Goal: Information Seeking & Learning: Learn about a topic

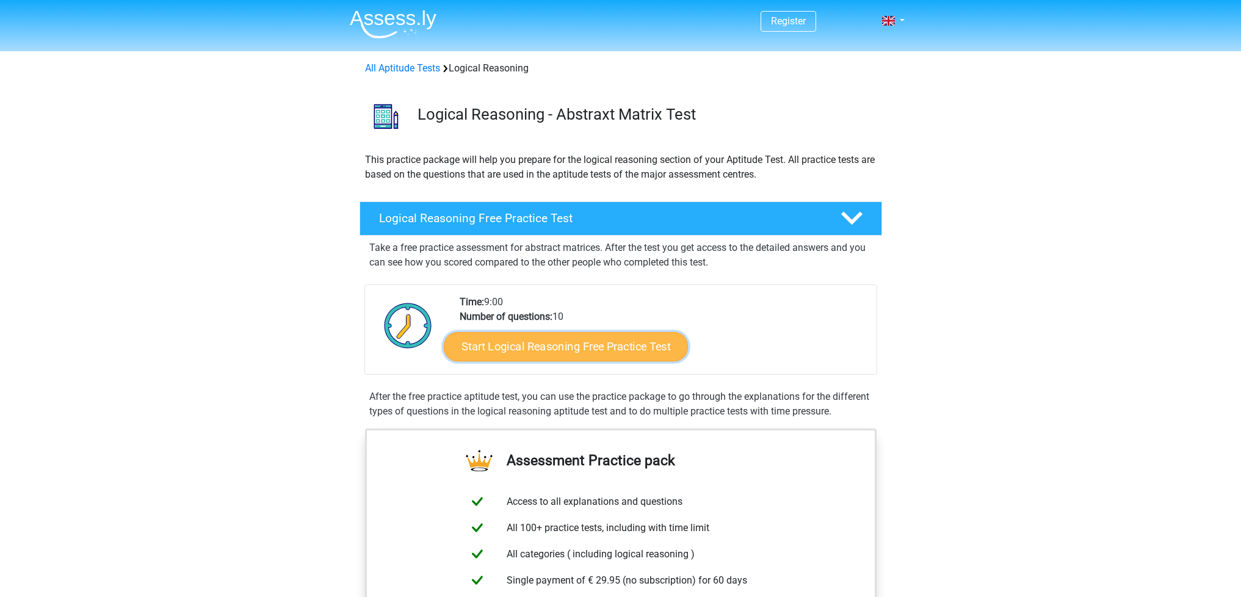
click at [630, 349] on link "Start Logical Reasoning Free Practice Test" at bounding box center [566, 346] width 244 height 29
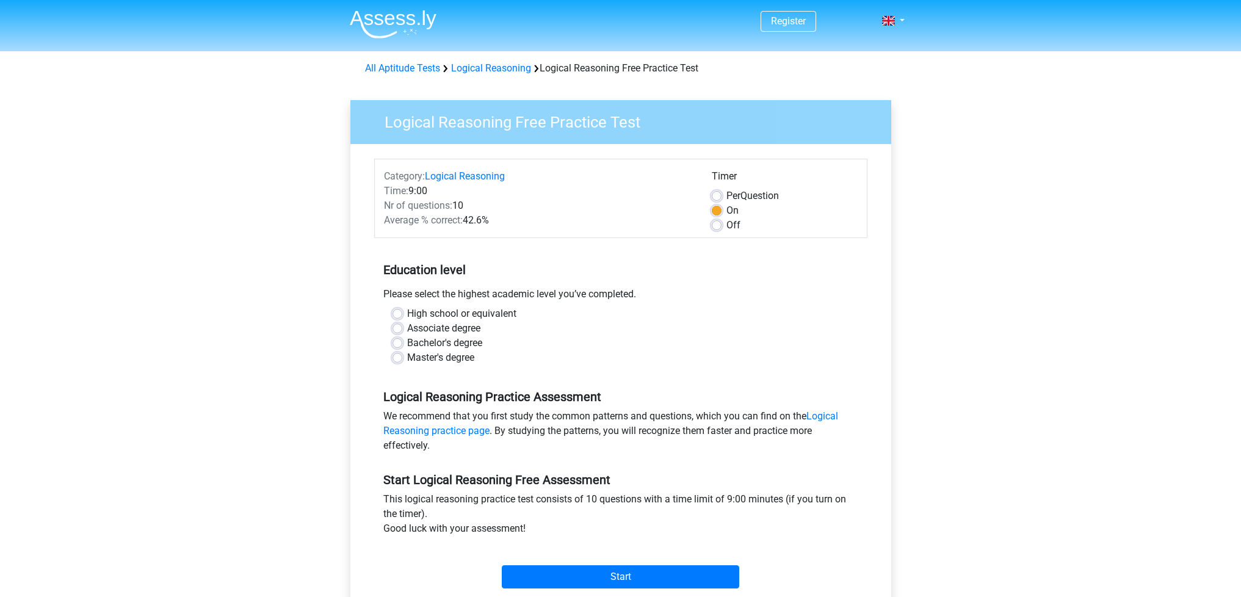
click at [407, 343] on label "Bachelor's degree" at bounding box center [444, 343] width 75 height 15
click at [399, 343] on input "Bachelor's degree" at bounding box center [398, 342] width 10 height 12
radio input "true"
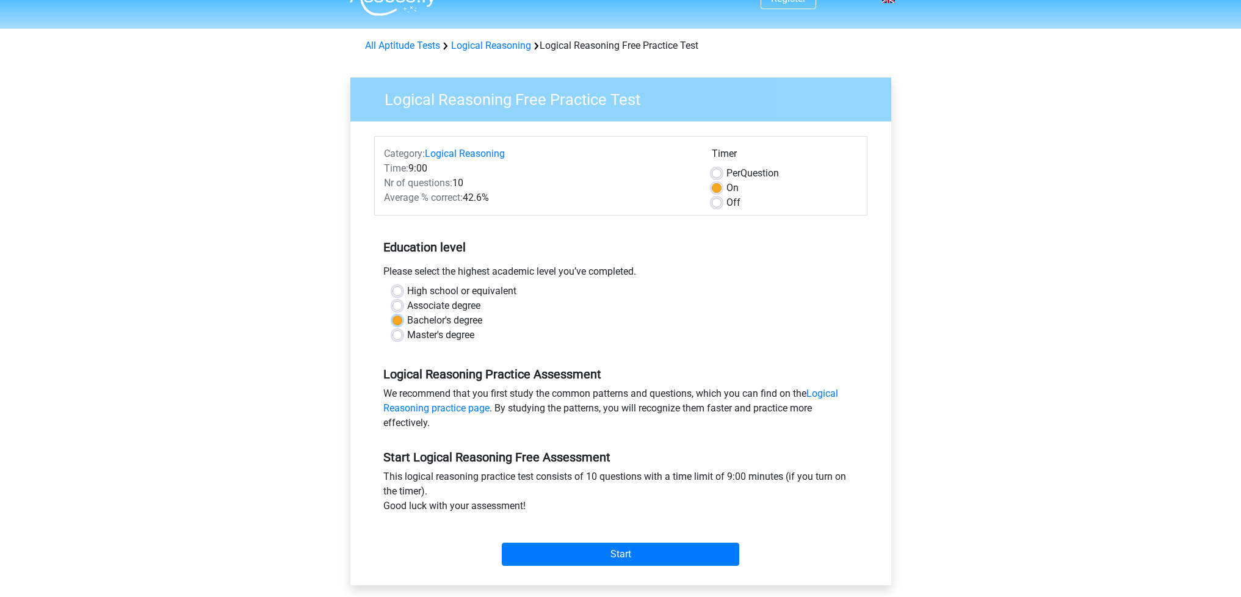
scroll to position [87, 0]
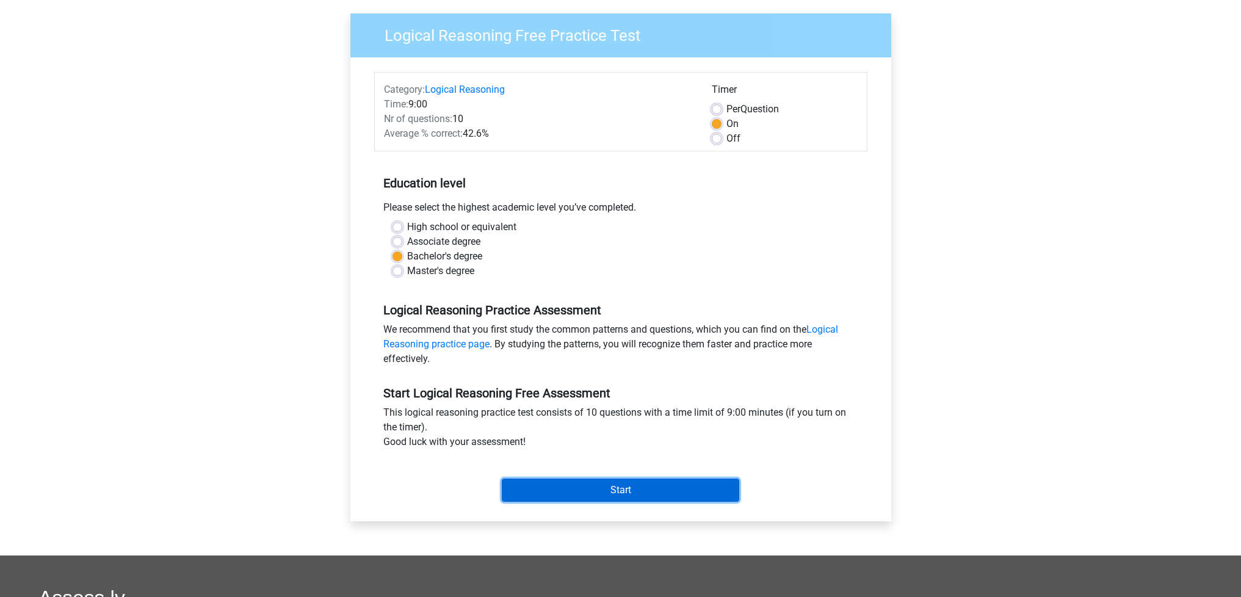
click at [634, 496] on input "Start" at bounding box center [621, 490] width 238 height 23
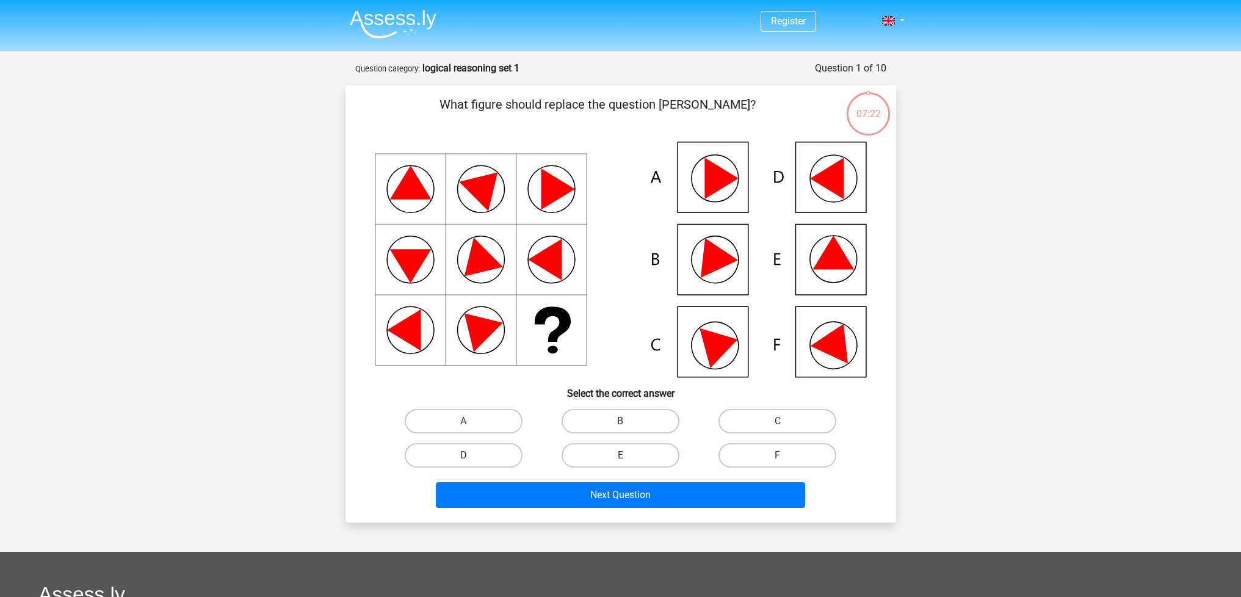
click at [733, 251] on icon at bounding box center [621, 260] width 492 height 236
click at [714, 275] on icon at bounding box center [621, 260] width 492 height 236
click at [617, 427] on label "B" at bounding box center [621, 421] width 118 height 24
click at [620, 427] on input "B" at bounding box center [624, 425] width 8 height 8
radio input "true"
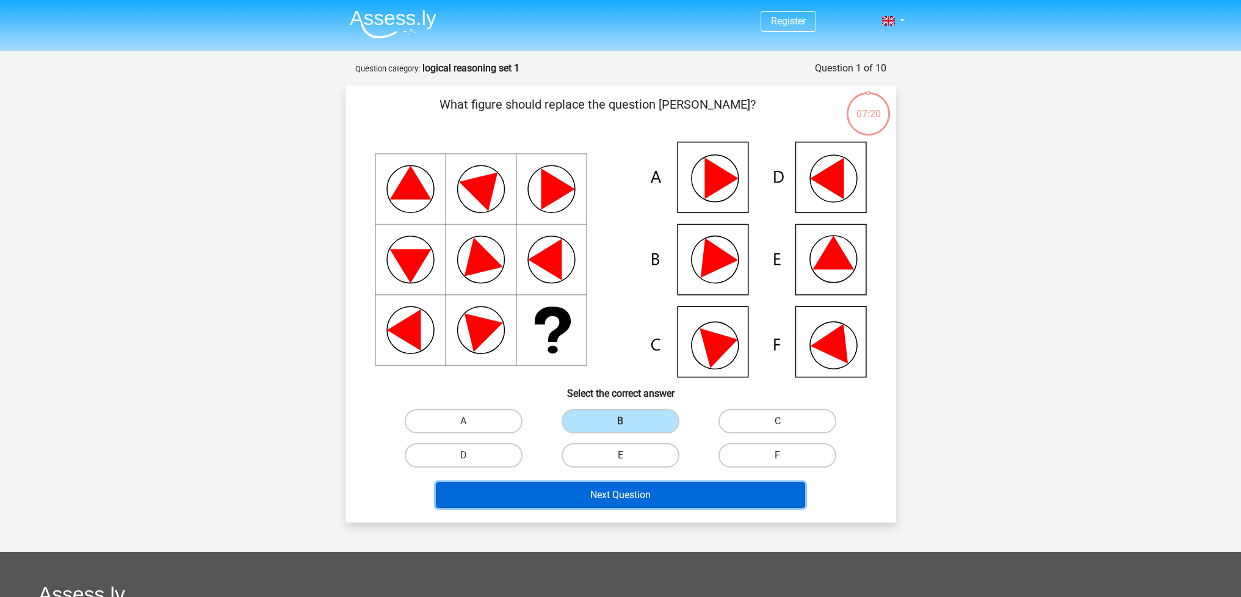
click at [620, 498] on button "Next Question" at bounding box center [620, 495] width 369 height 26
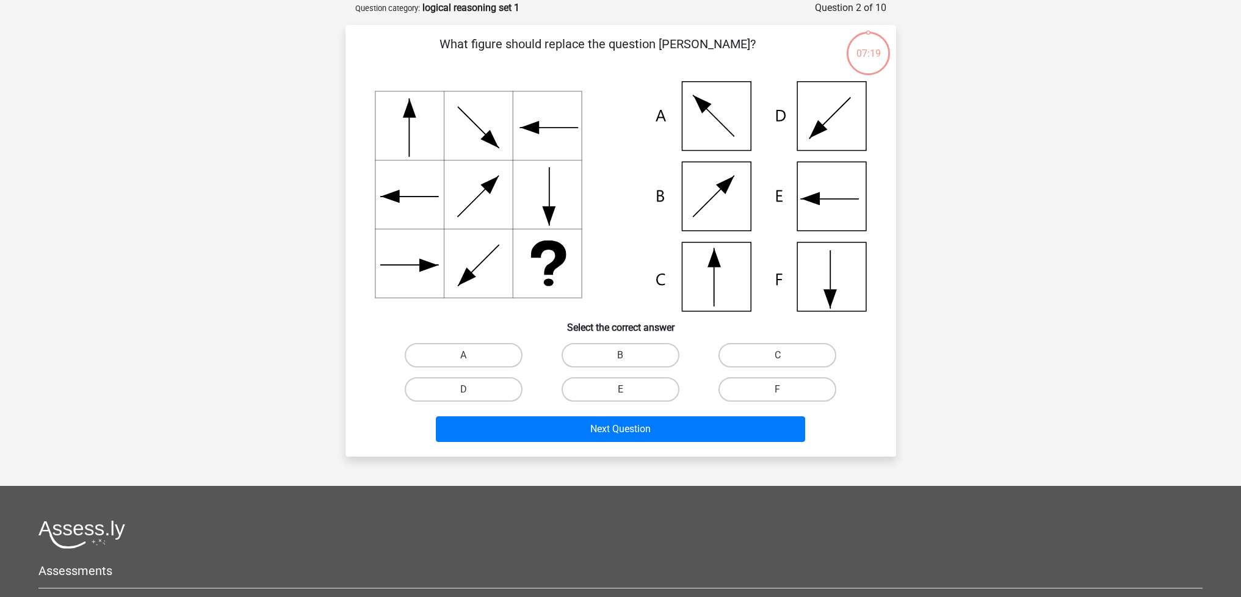
scroll to position [61, 0]
click at [764, 358] on label "C" at bounding box center [778, 355] width 118 height 24
click at [778, 358] on input "C" at bounding box center [782, 359] width 8 height 8
radio input "true"
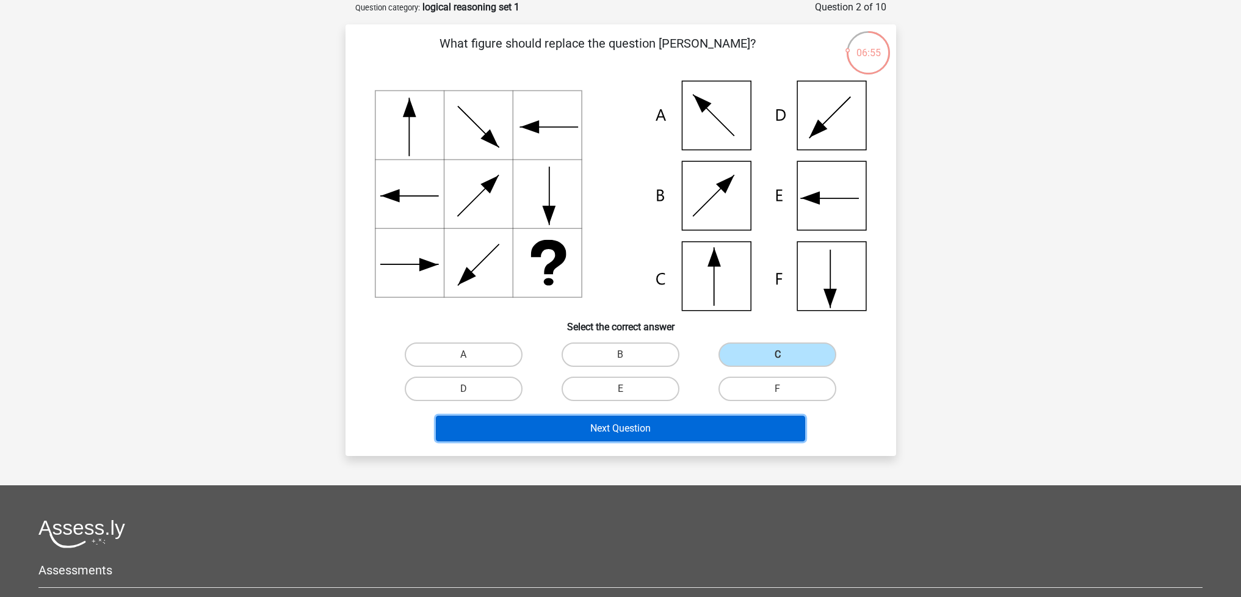
click at [707, 433] on button "Next Question" at bounding box center [620, 429] width 369 height 26
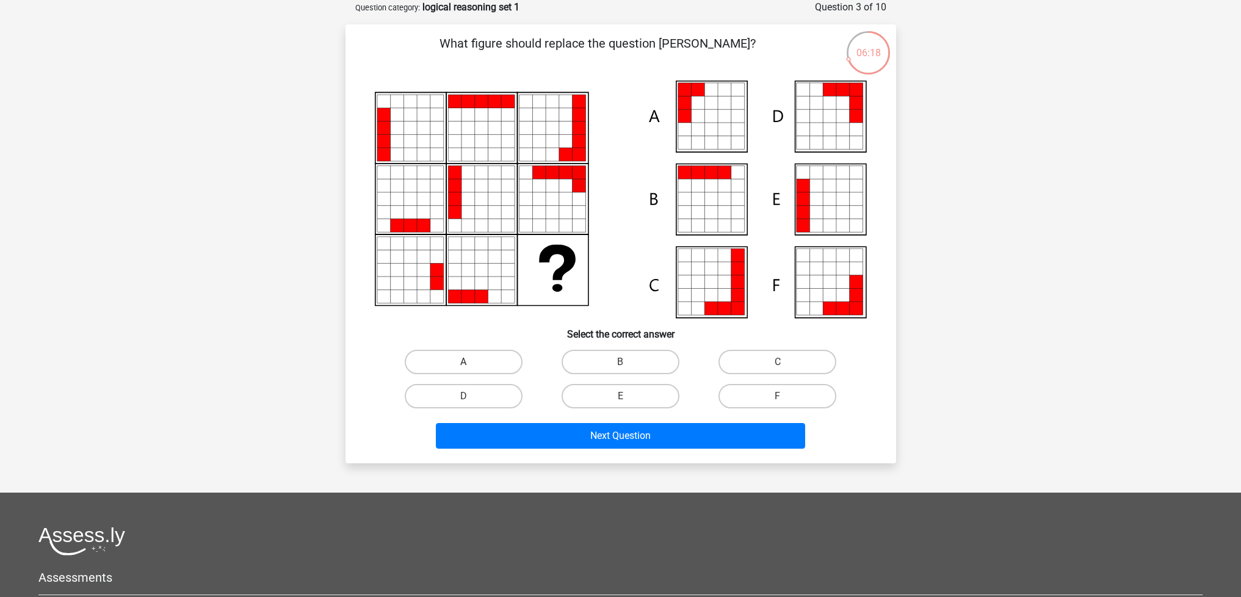
click at [483, 359] on label "A" at bounding box center [464, 362] width 118 height 24
click at [471, 362] on input "A" at bounding box center [467, 366] width 8 height 8
radio input "true"
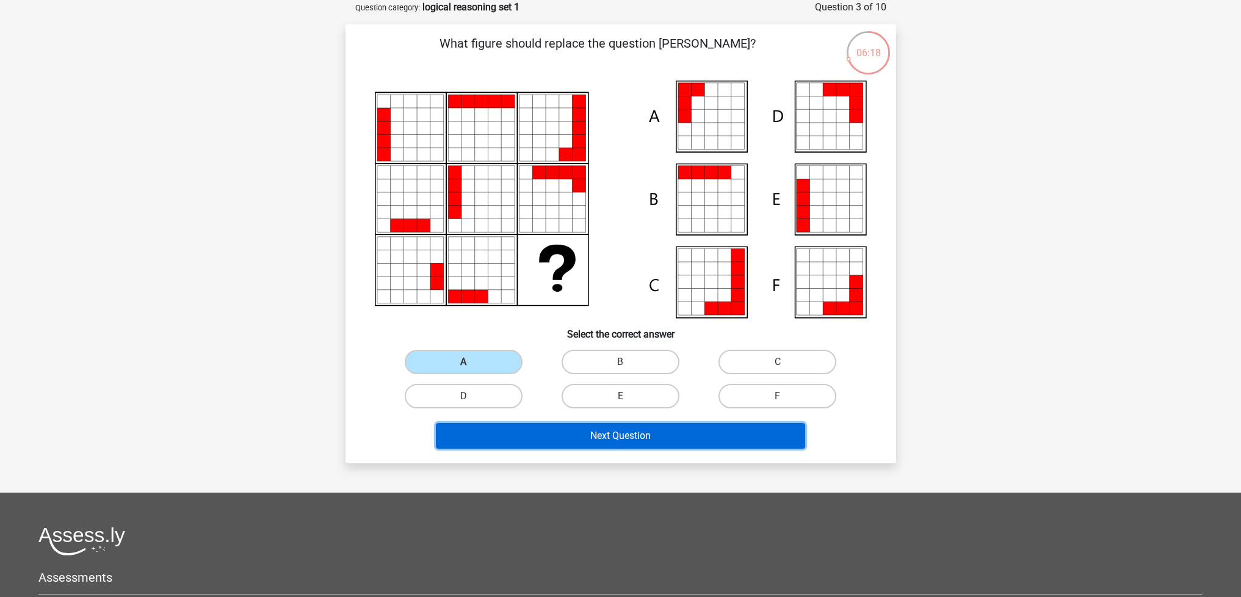
click at [567, 440] on button "Next Question" at bounding box center [620, 436] width 369 height 26
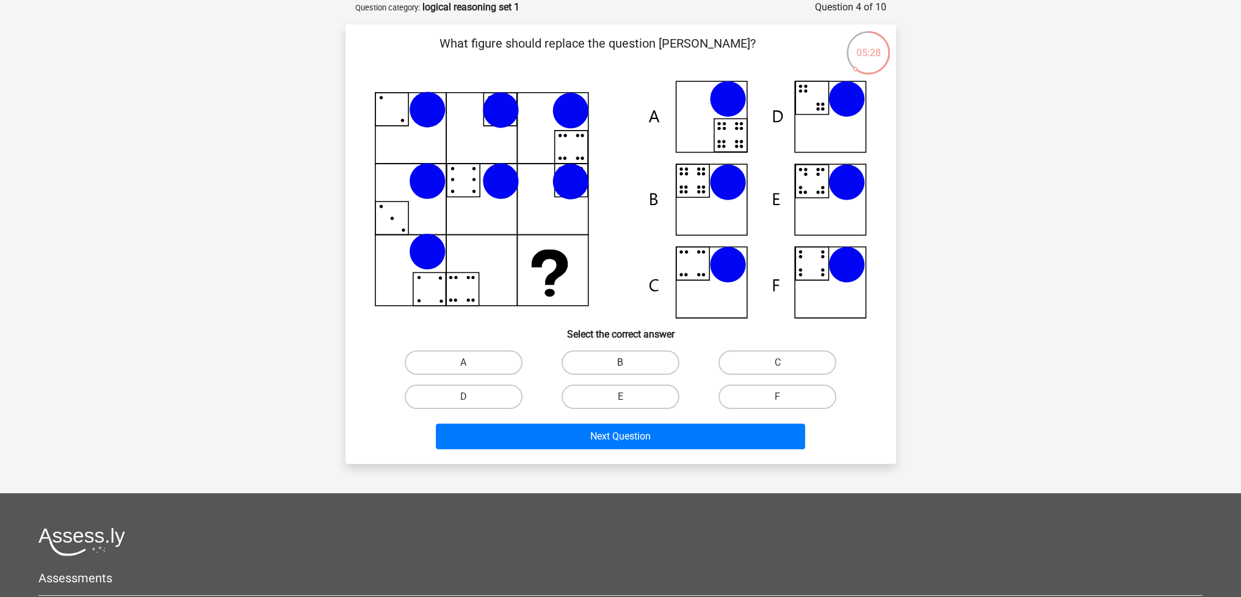
click at [618, 367] on label "B" at bounding box center [621, 363] width 118 height 24
click at [620, 367] on input "B" at bounding box center [624, 367] width 8 height 8
radio input "true"
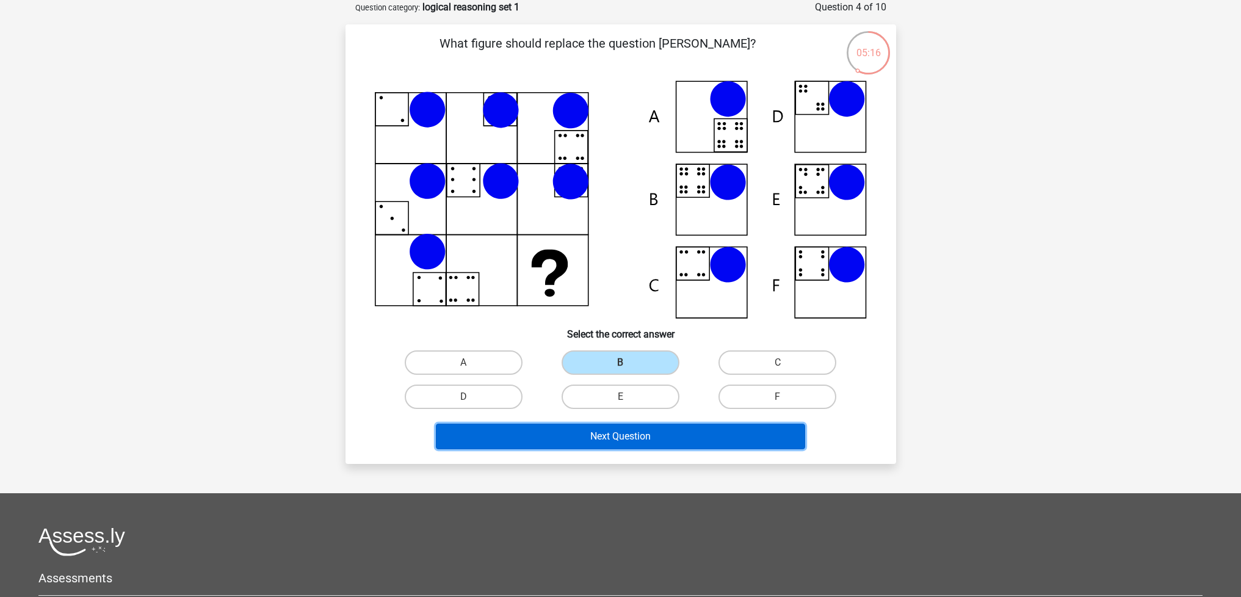
click at [638, 446] on button "Next Question" at bounding box center [620, 437] width 369 height 26
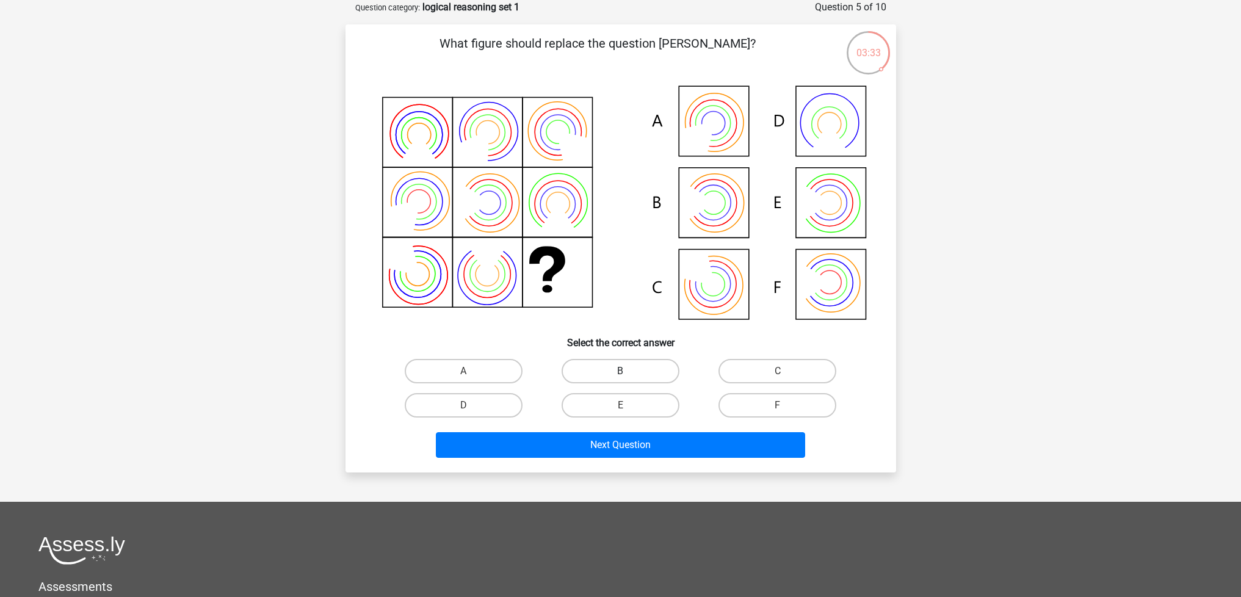
click at [645, 370] on label "B" at bounding box center [621, 371] width 118 height 24
click at [628, 371] on input "B" at bounding box center [624, 375] width 8 height 8
radio input "true"
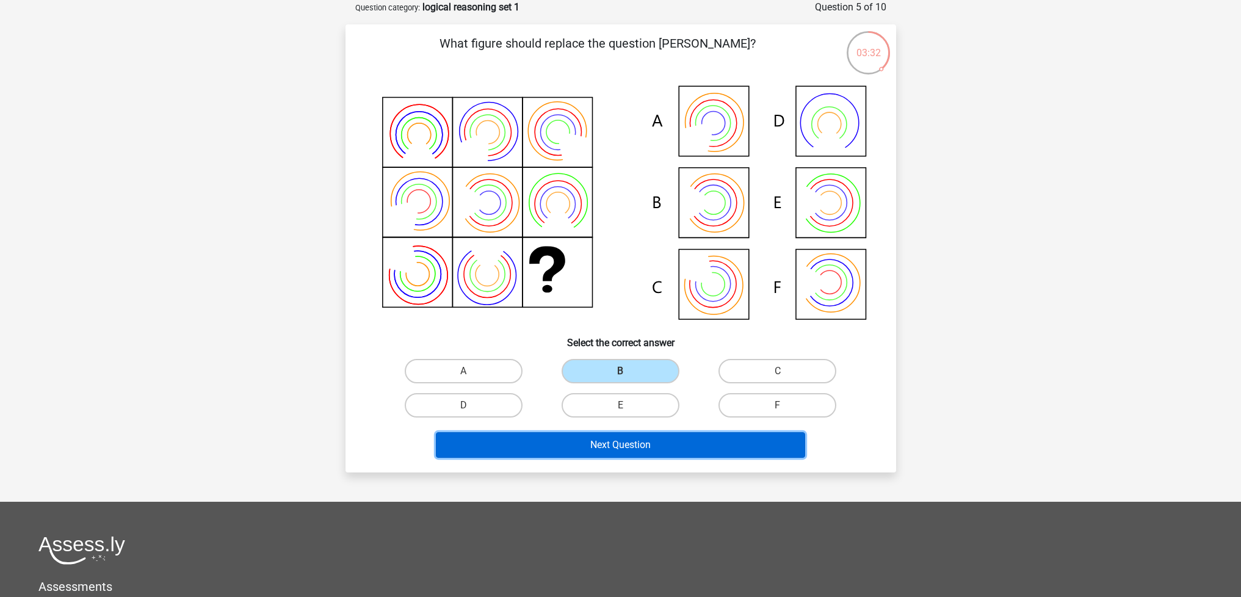
click at [675, 450] on button "Next Question" at bounding box center [620, 445] width 369 height 26
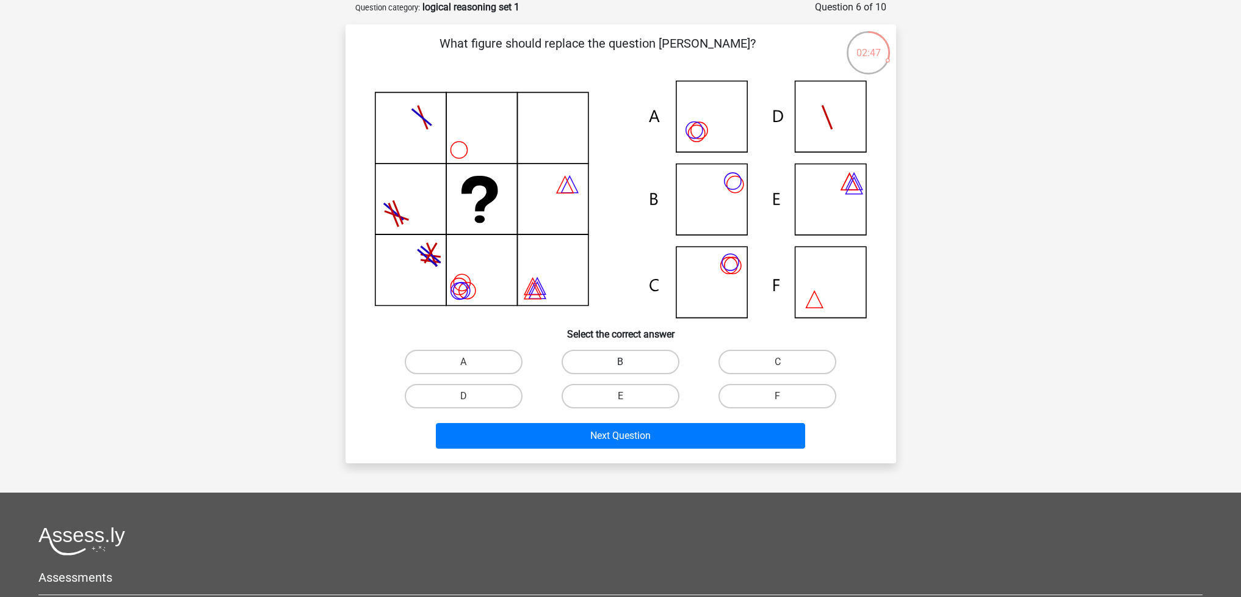
click at [631, 365] on label "B" at bounding box center [621, 362] width 118 height 24
click at [628, 365] on input "B" at bounding box center [624, 366] width 8 height 8
radio input "true"
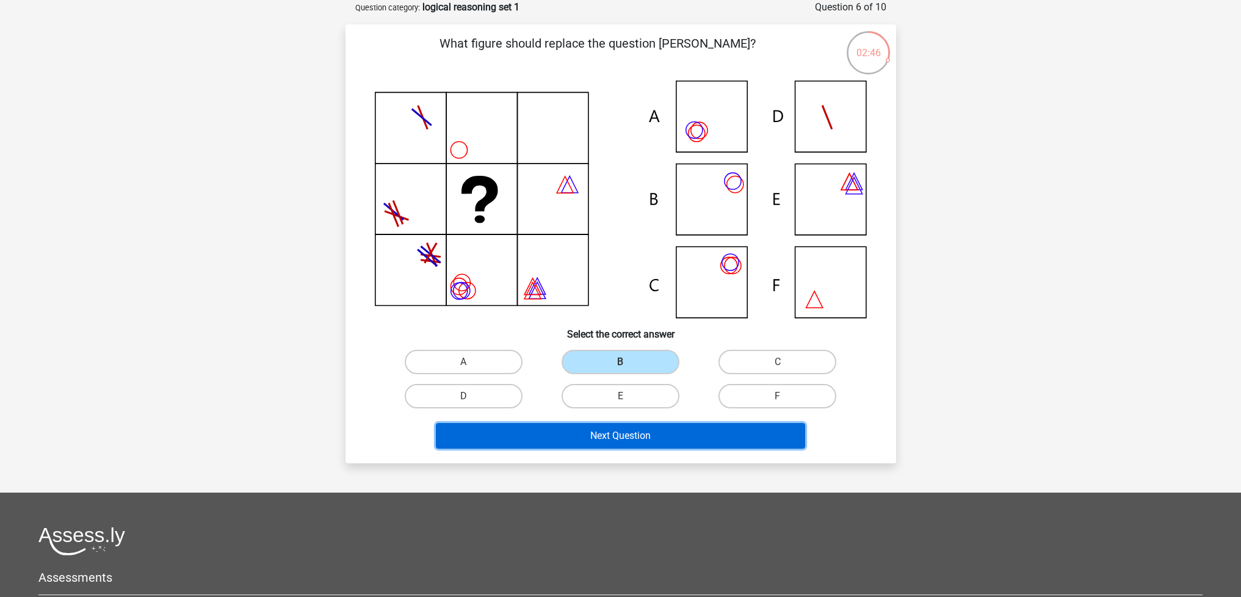
click at [666, 440] on button "Next Question" at bounding box center [620, 436] width 369 height 26
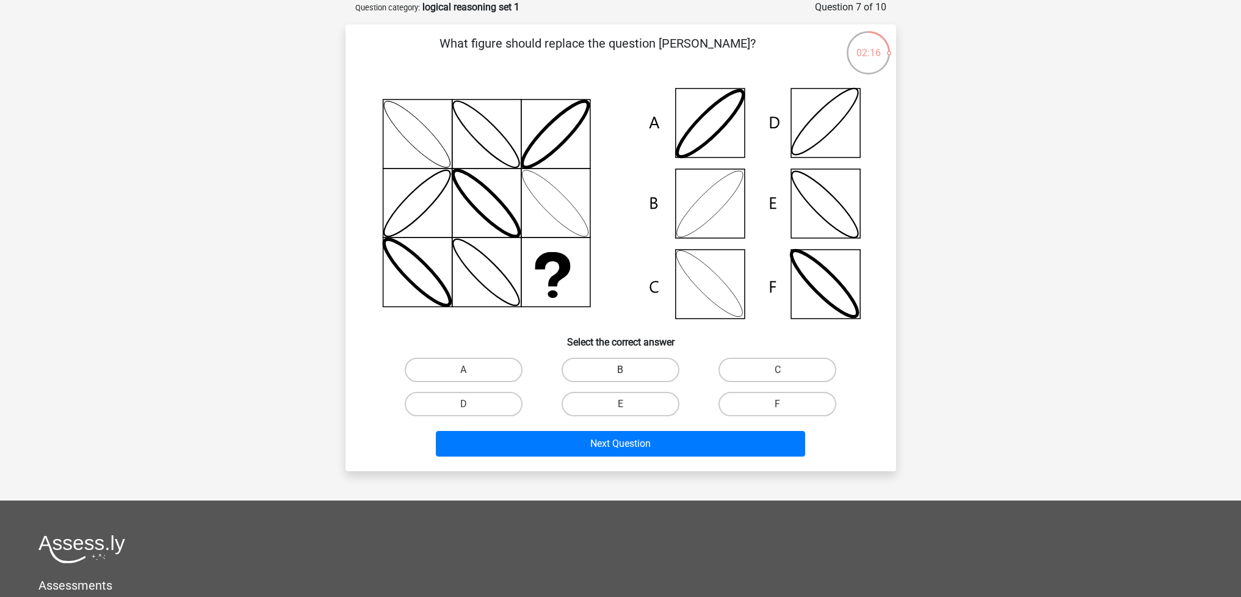
click at [616, 379] on label "B" at bounding box center [621, 370] width 118 height 24
click at [620, 378] on input "B" at bounding box center [624, 374] width 8 height 8
radio input "true"
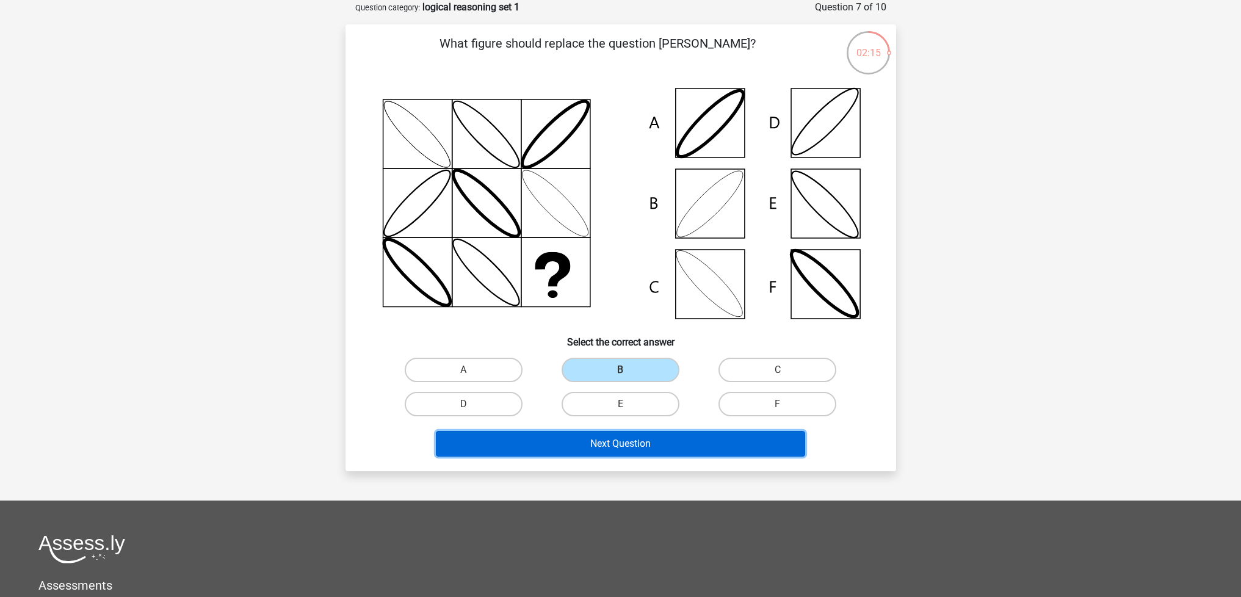
click at [610, 446] on button "Next Question" at bounding box center [620, 444] width 369 height 26
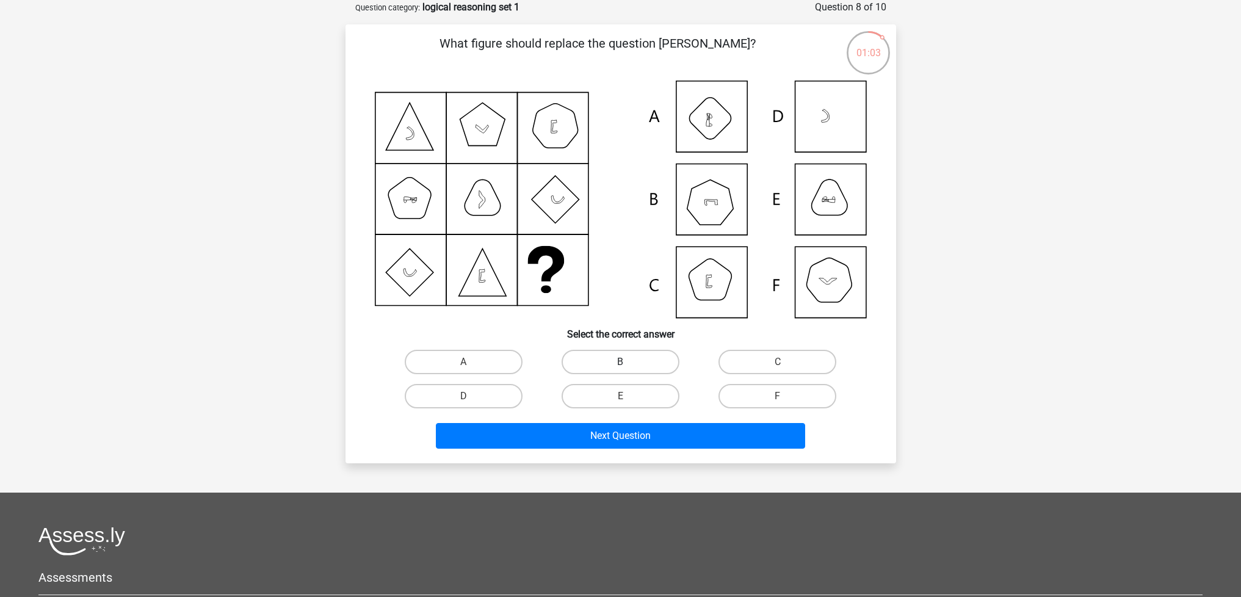
click at [653, 367] on label "B" at bounding box center [621, 362] width 118 height 24
click at [628, 367] on input "B" at bounding box center [624, 366] width 8 height 8
radio input "true"
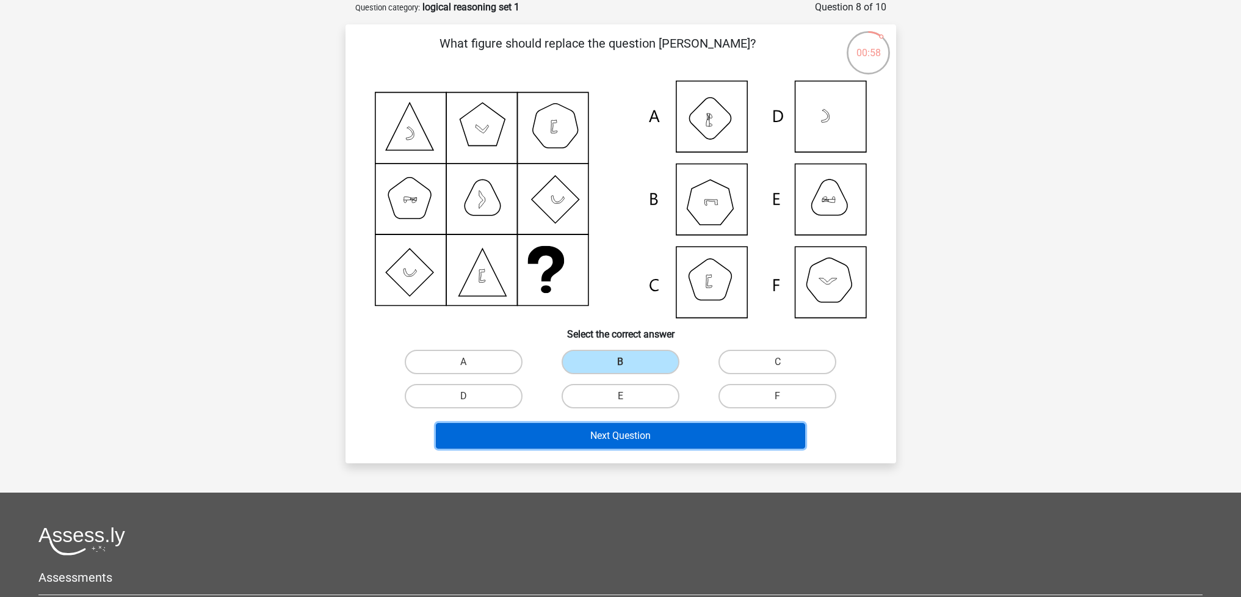
click at [652, 434] on button "Next Question" at bounding box center [620, 436] width 369 height 26
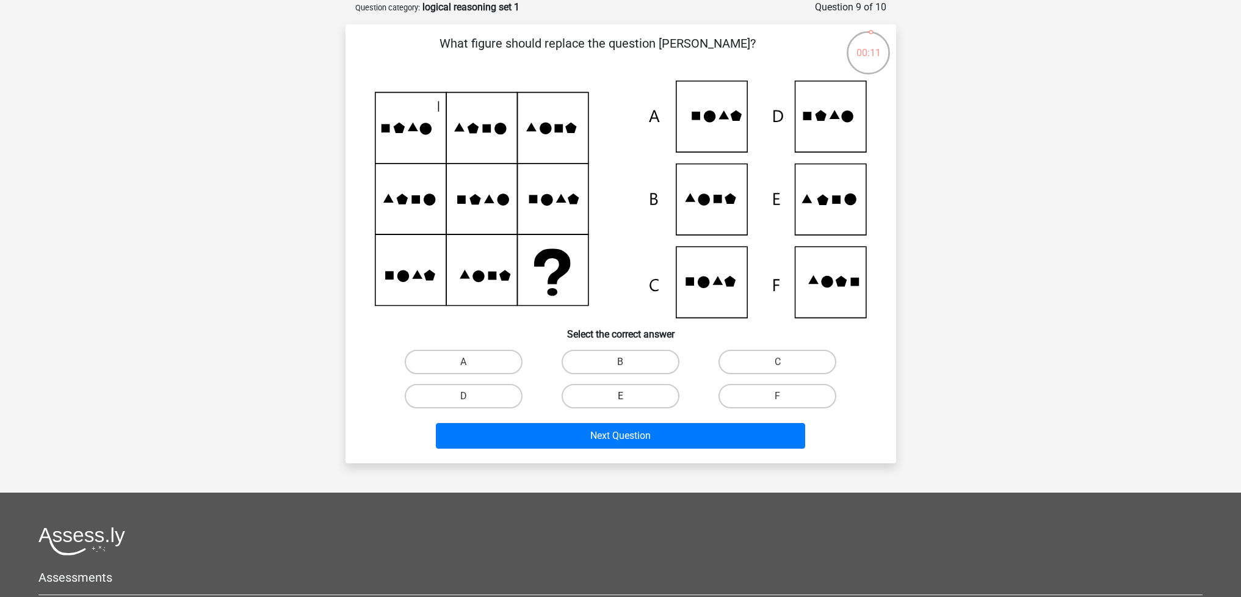
click at [665, 395] on label "E" at bounding box center [621, 396] width 118 height 24
click at [628, 396] on input "E" at bounding box center [624, 400] width 8 height 8
radio input "true"
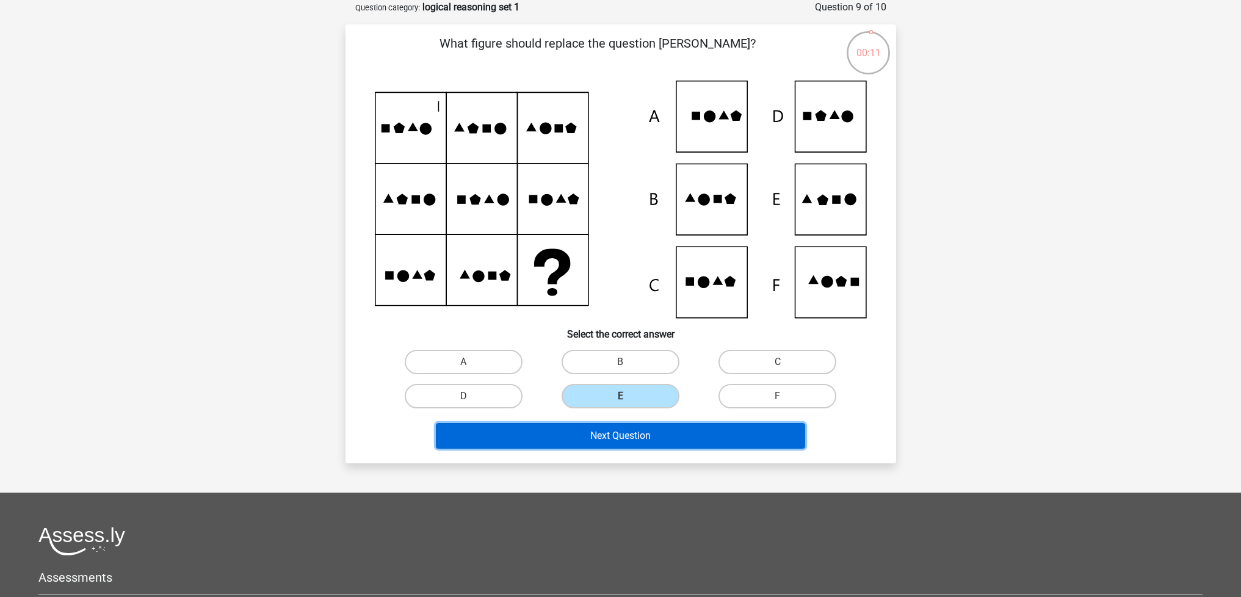
click at [660, 436] on button "Next Question" at bounding box center [620, 436] width 369 height 26
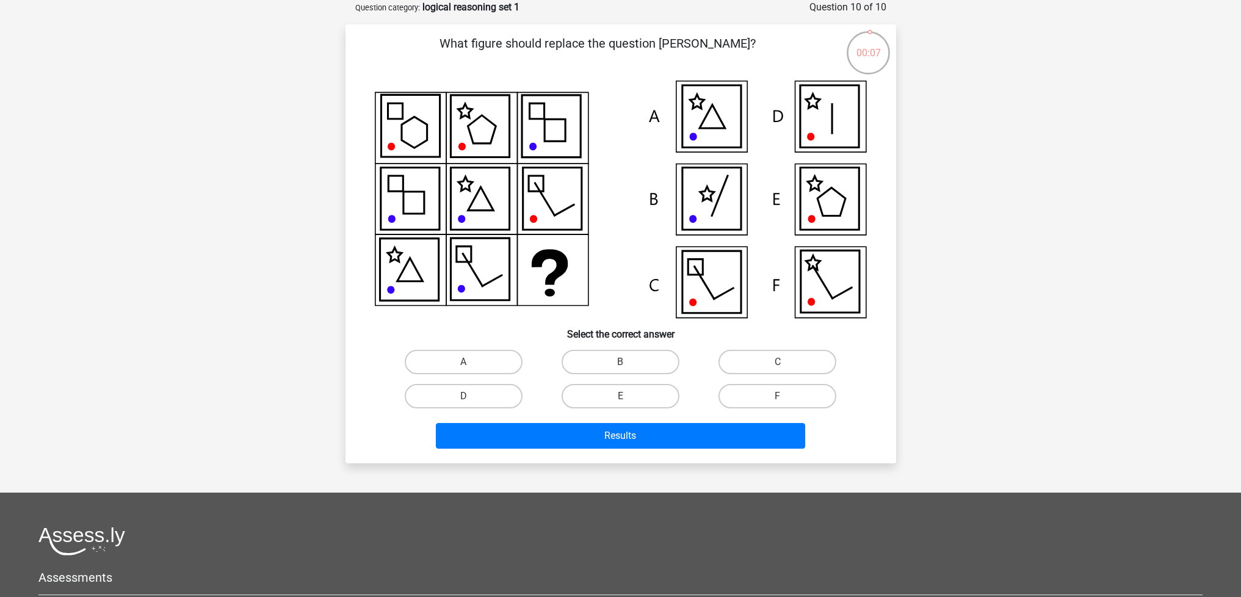
click at [779, 362] on input "C" at bounding box center [782, 366] width 8 height 8
radio input "true"
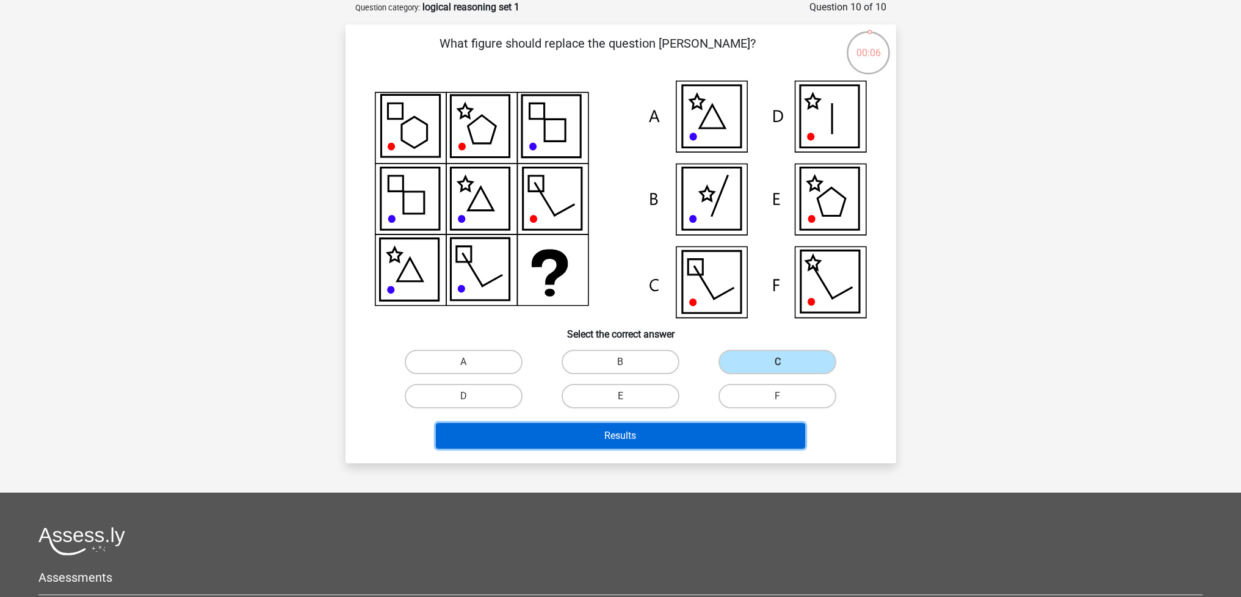
click at [742, 438] on button "Results" at bounding box center [620, 436] width 369 height 26
